Goal: Transaction & Acquisition: Purchase product/service

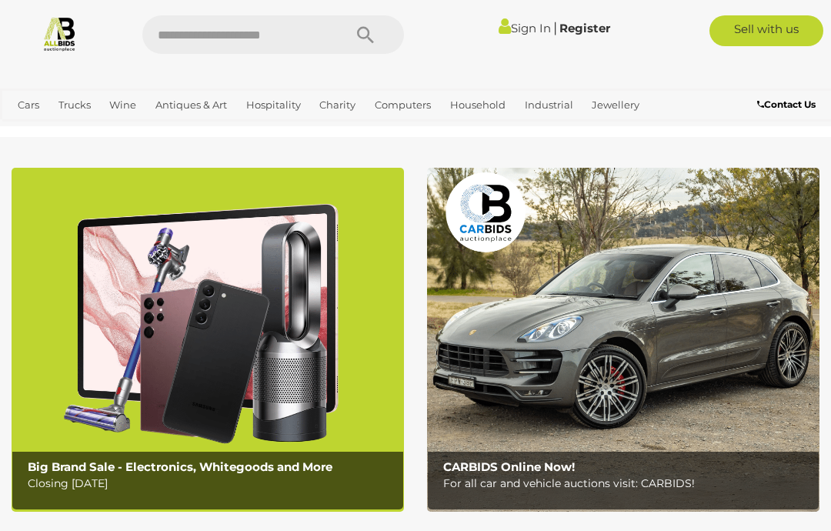
click at [170, 475] on p "Closing Monday 11th August" at bounding box center [212, 483] width 368 height 19
click at [252, 466] on b "Big Brand Sale - Electronics, Whitegoods and More" at bounding box center [180, 466] width 305 height 15
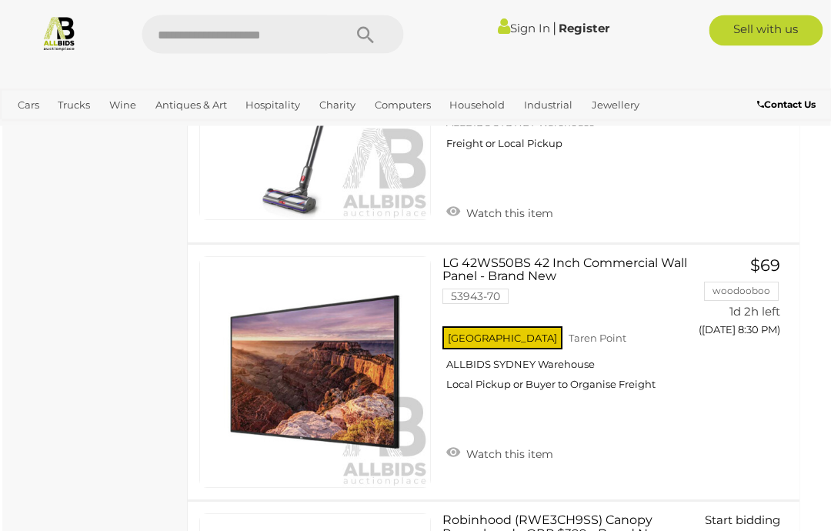
scroll to position [11927, 8]
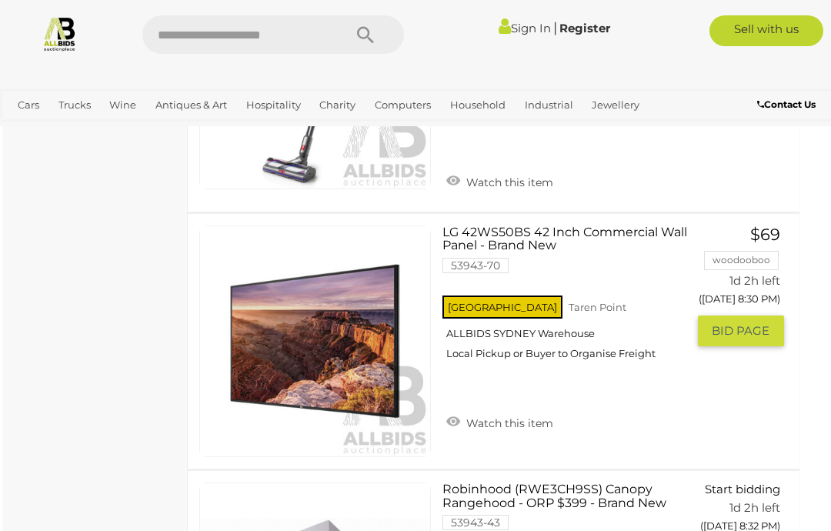
click at [513, 226] on link "LG 42WS50BS 42 Inch Commercial Wall Panel - Brand New 53943-70 NSW Taren Point" at bounding box center [570, 298] width 232 height 146
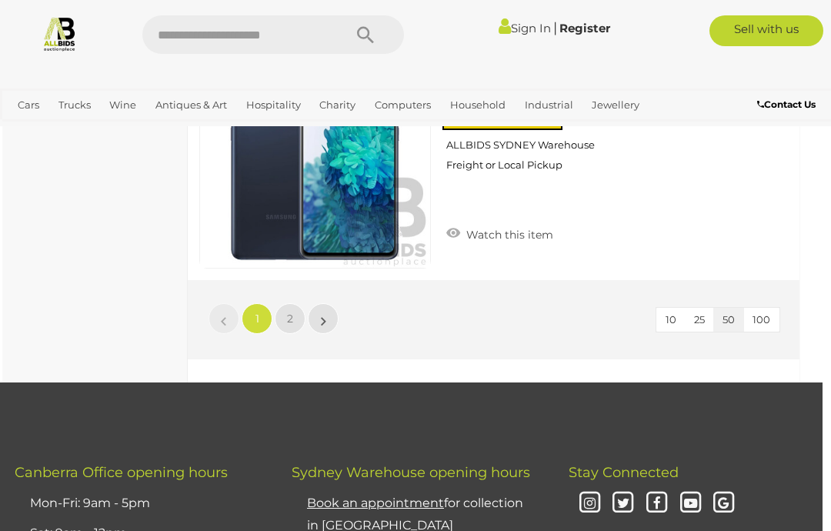
scroll to position [12898, 8]
click at [301, 303] on link "2" at bounding box center [290, 318] width 31 height 31
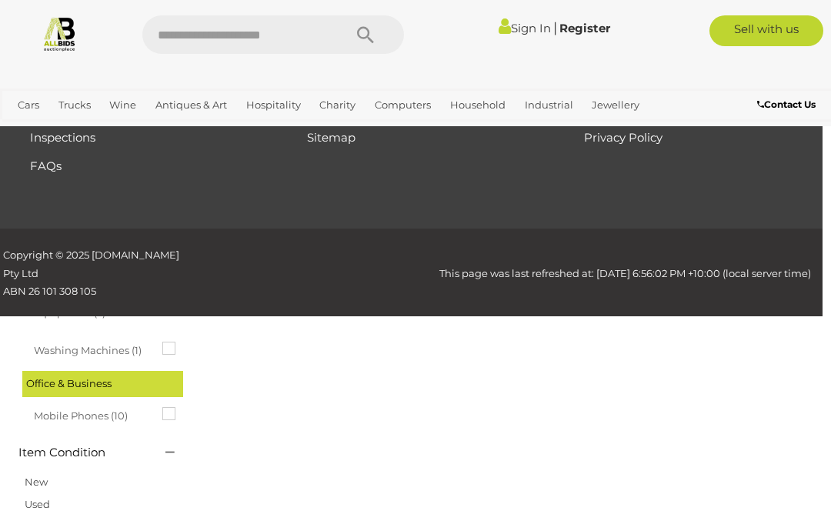
scroll to position [80, 0]
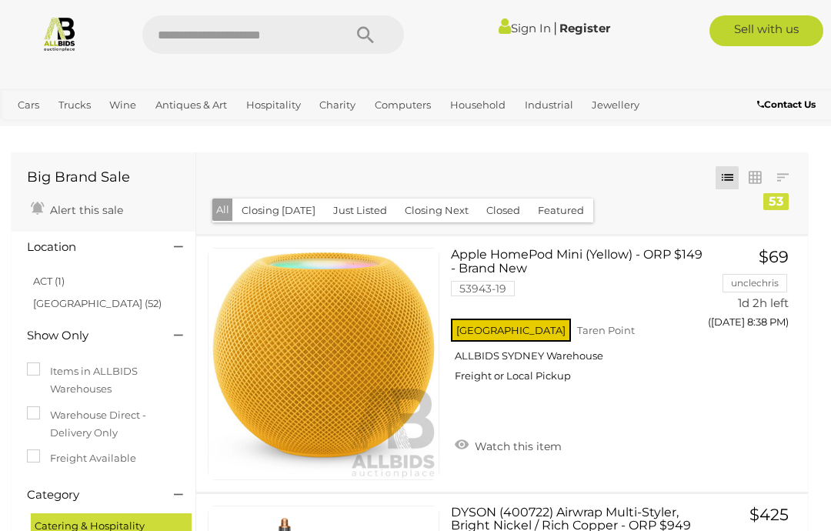
click at [50, 282] on link "ACT (1)" at bounding box center [49, 281] width 32 height 12
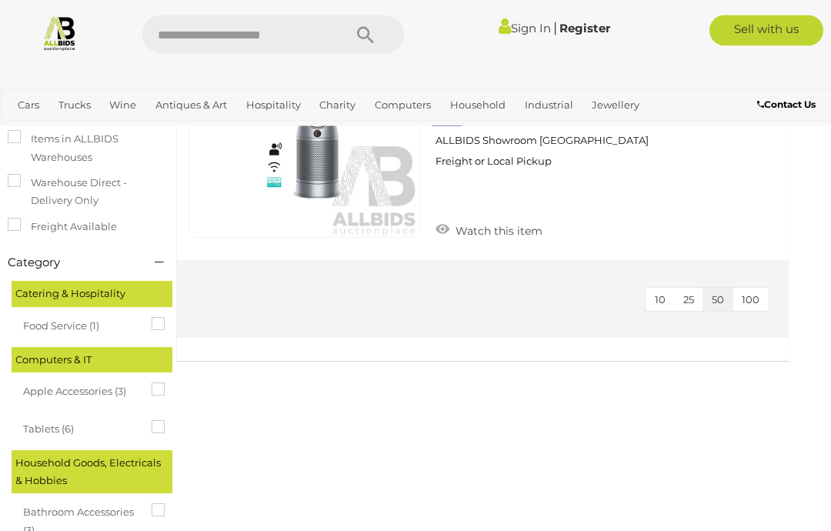
scroll to position [0, 19]
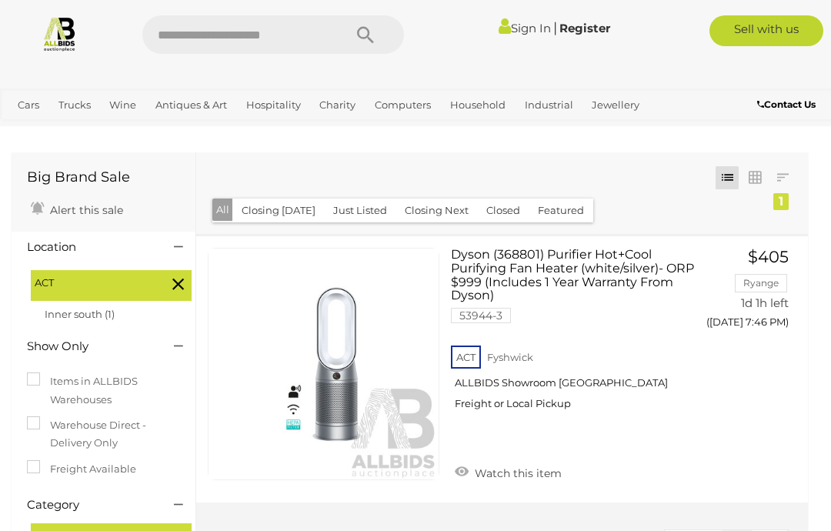
scroll to position [142, 0]
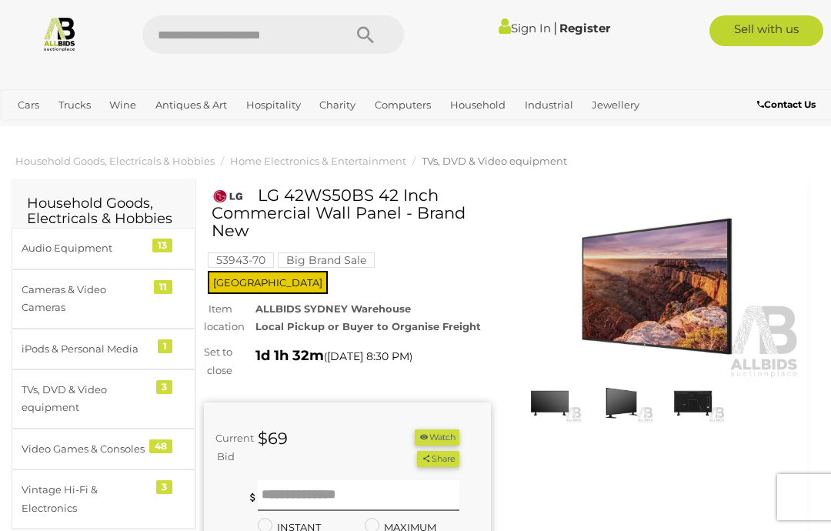
click at [635, 397] on img at bounding box center [621, 403] width 64 height 42
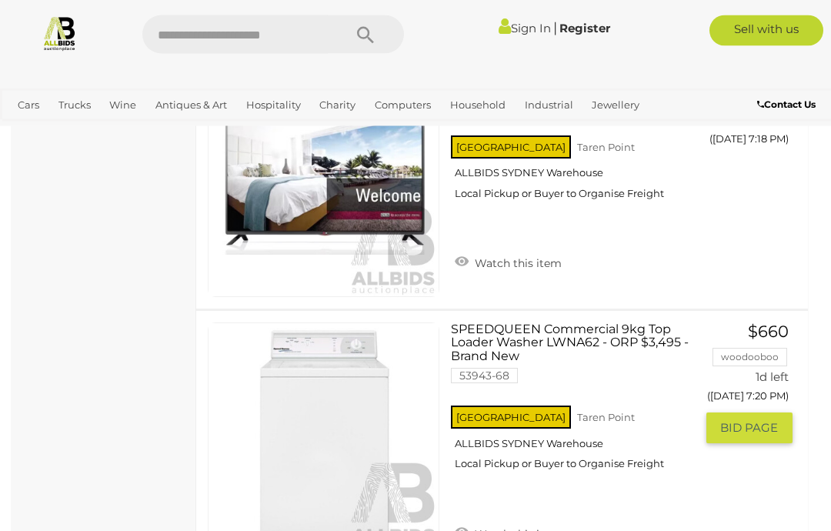
scroll to position [2776, 0]
click at [517, 352] on link "SPEEDQUEEN Commercial 9kg Top Loader Washer LWNA62 - ORP $3,495 - Brand New 539…" at bounding box center [578, 402] width 232 height 160
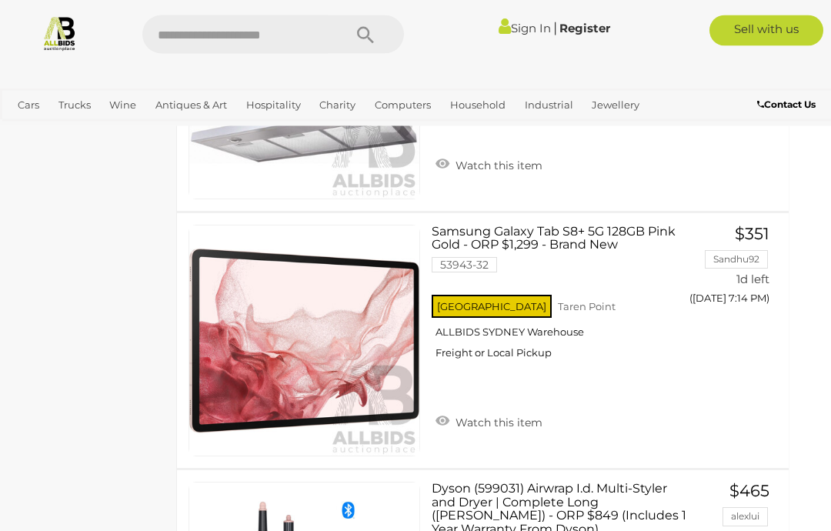
scroll to position [2092, 19]
click at [0, 0] on link "View All Trucks Auctions" at bounding box center [0, 0] width 0 height 0
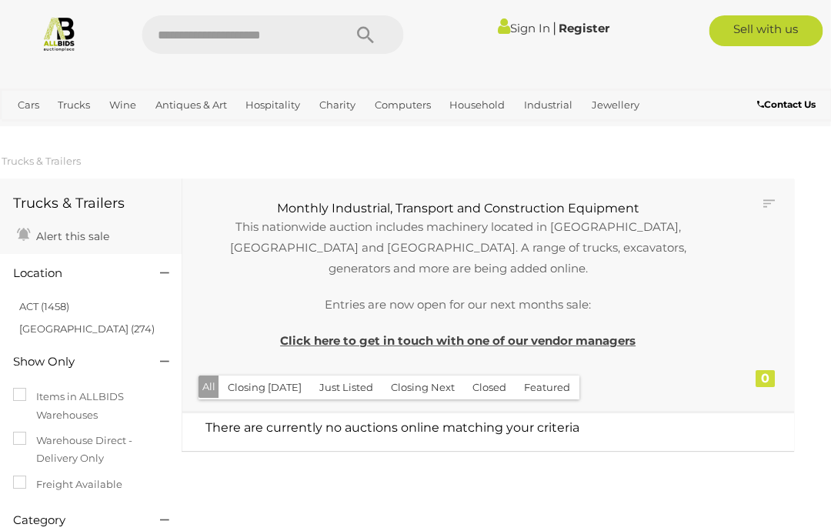
scroll to position [0, 14]
click at [0, 0] on link "View All Antiques & Art Auctions" at bounding box center [0, 0] width 0 height 0
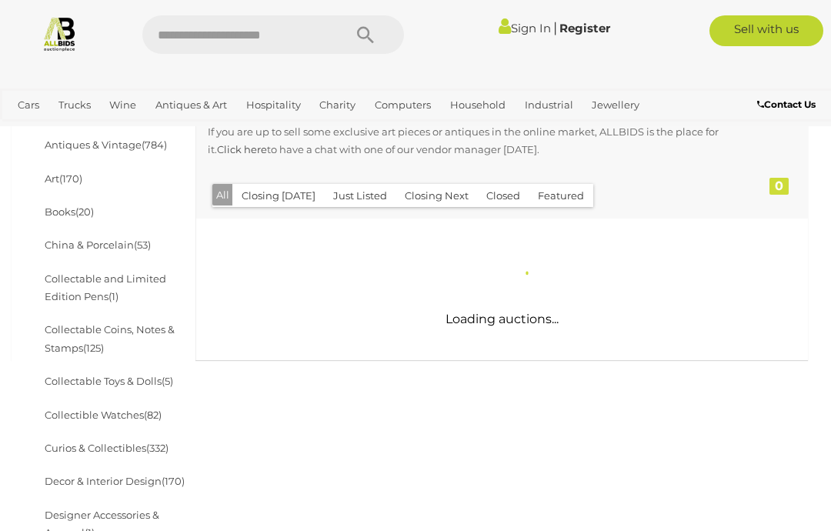
scroll to position [310, 0]
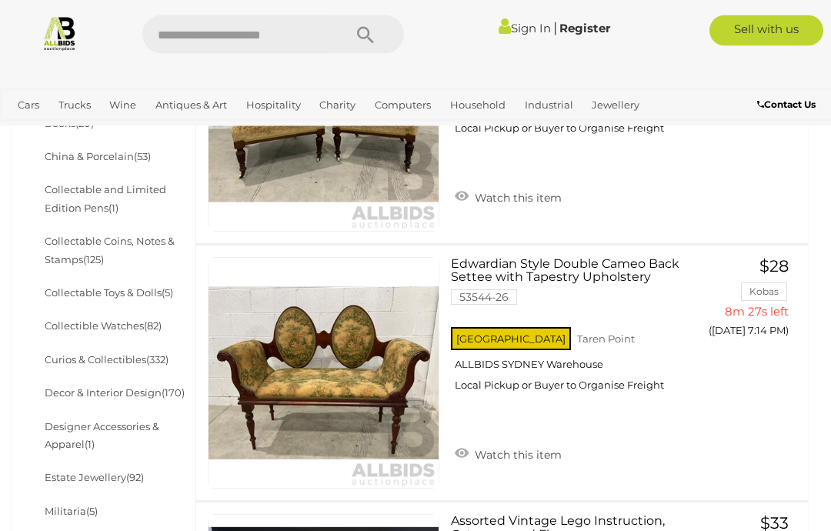
scroll to position [579, 0]
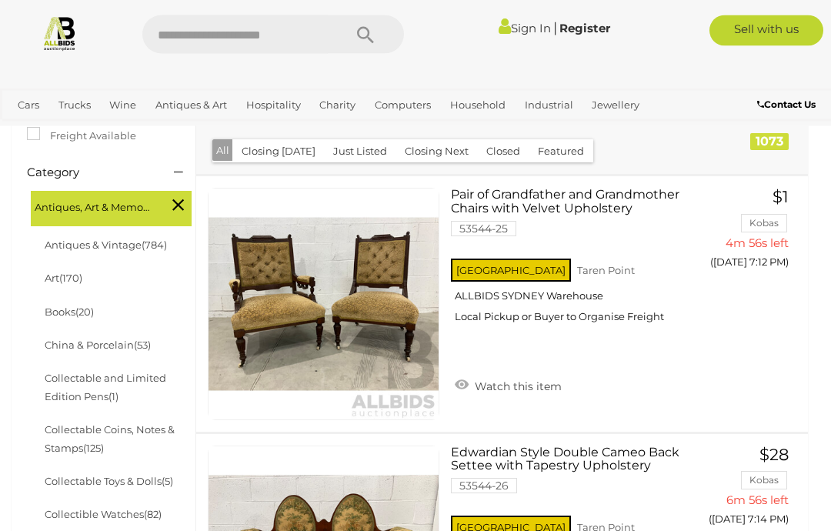
scroll to position [378, 0]
click at [100, 338] on link "China & Porcelain (53)" at bounding box center [98, 344] width 106 height 12
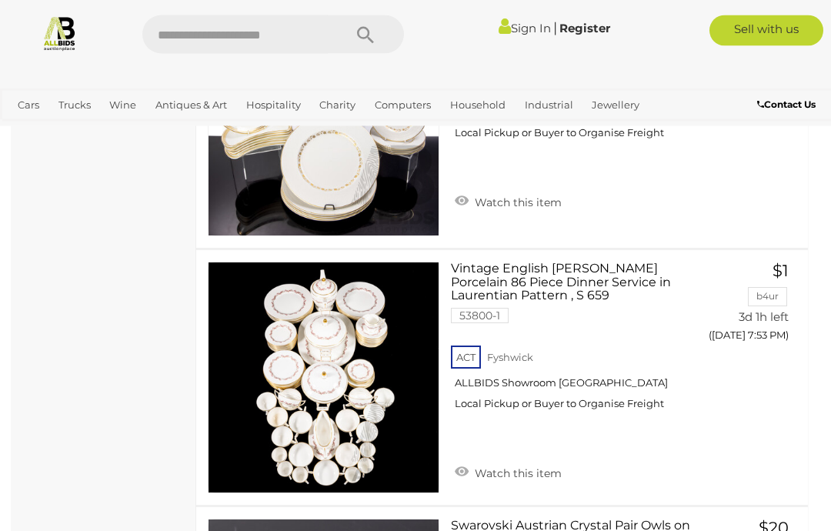
scroll to position [6835, 0]
click at [682, 420] on div "ACT Fyshwick ALLBIDS Showroom Fyshwick Local Pickup or Buyer to Organise Freight" at bounding box center [572, 381] width 243 height 79
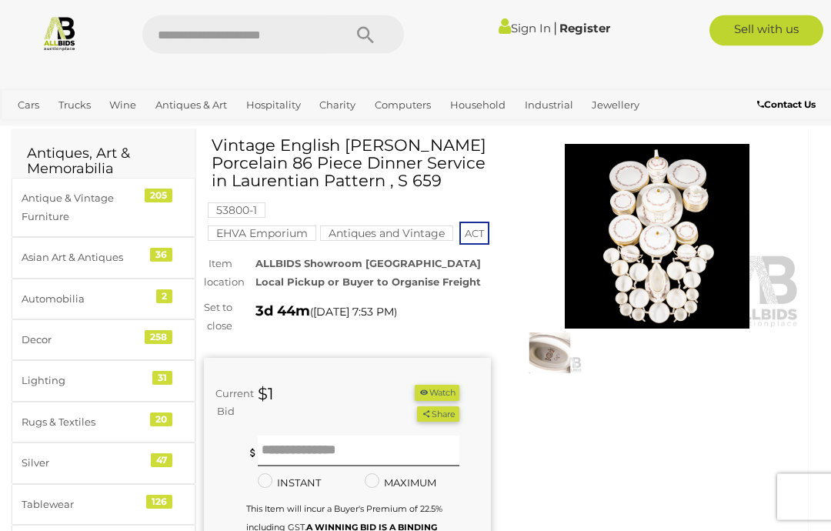
scroll to position [72, 0]
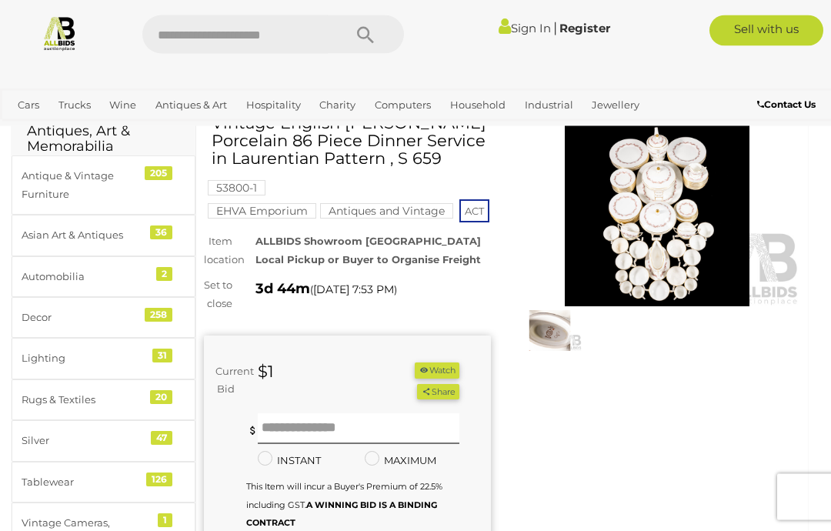
click at [553, 341] on img at bounding box center [550, 332] width 64 height 42
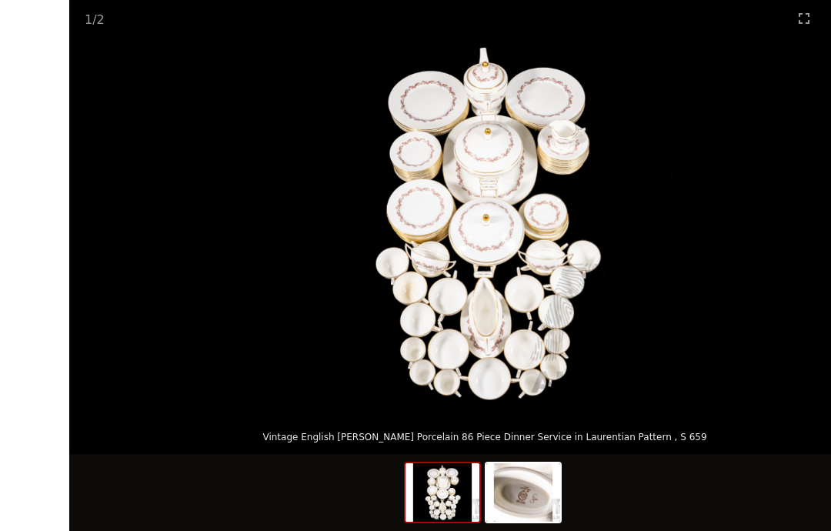
scroll to position [72, 0]
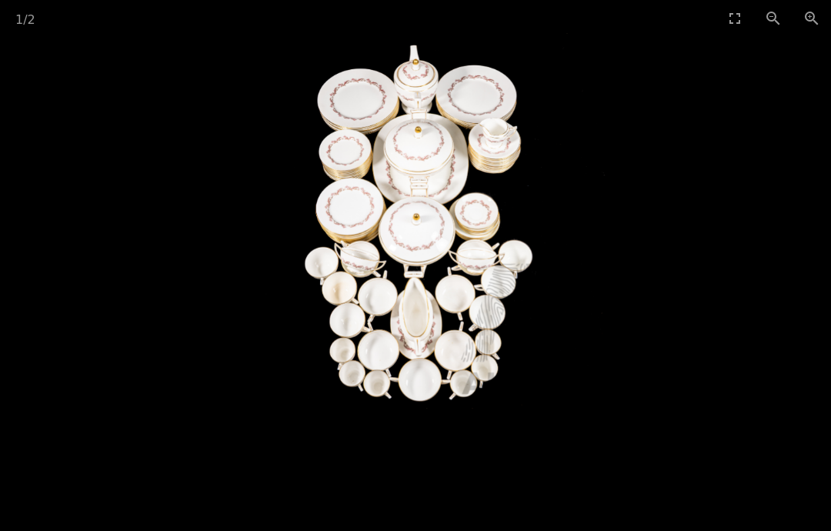
scroll to position [128, 0]
